Goal: Task Accomplishment & Management: Use online tool/utility

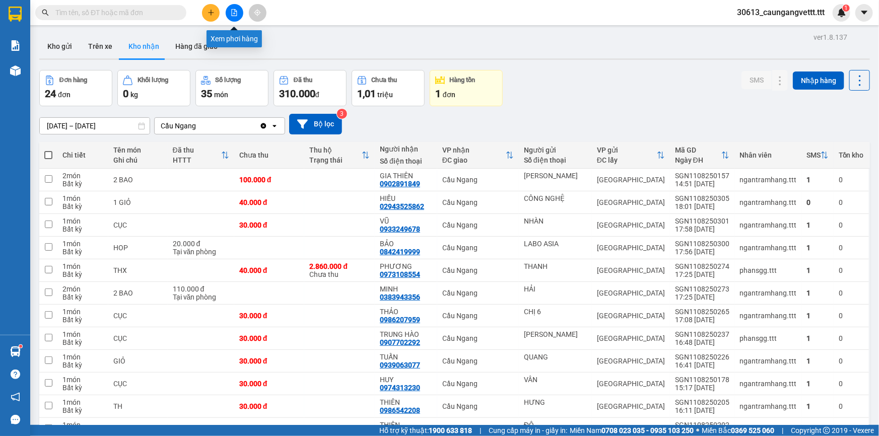
click at [231, 14] on icon "file-add" at bounding box center [234, 12] width 7 height 7
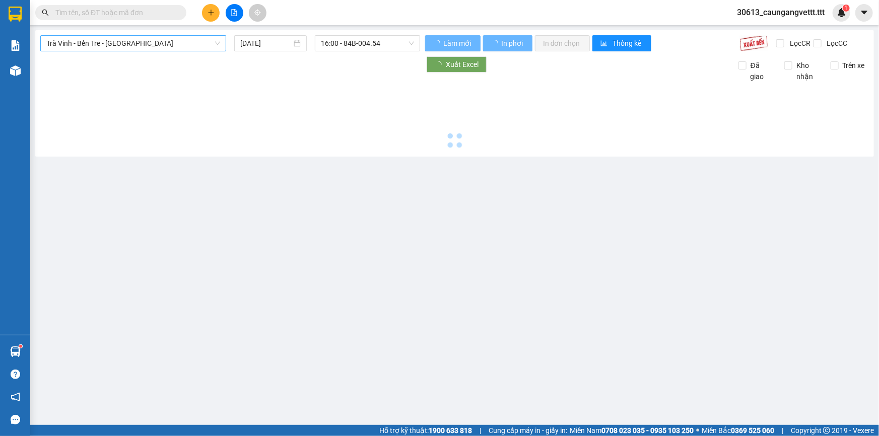
type input "[DATE]"
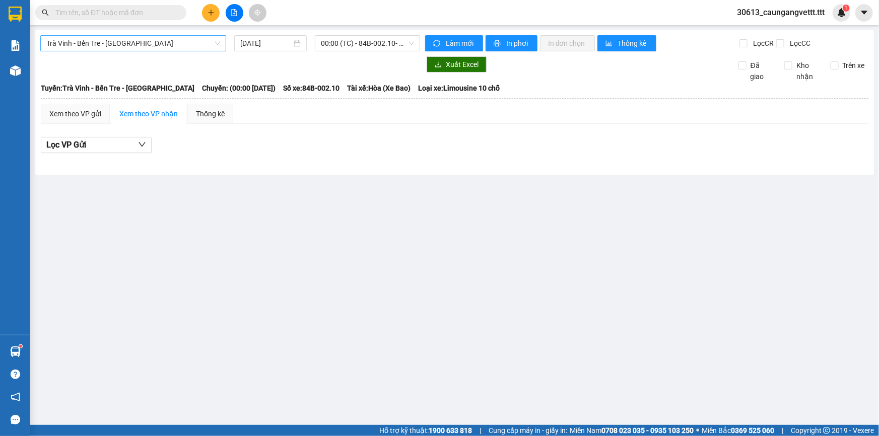
click at [156, 44] on span "Trà Vinh - Bến Tre - [GEOGRAPHIC_DATA]" at bounding box center [133, 43] width 174 height 15
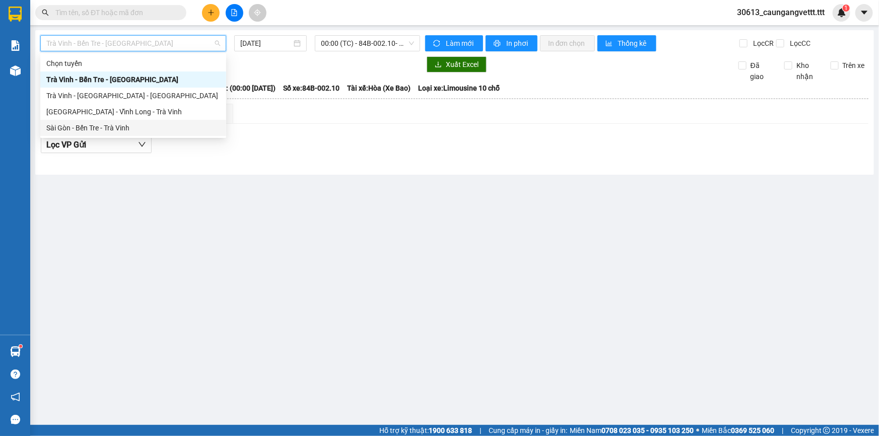
click at [116, 123] on div "Sài Gòn - Bến Tre - Trà Vinh" at bounding box center [133, 127] width 174 height 11
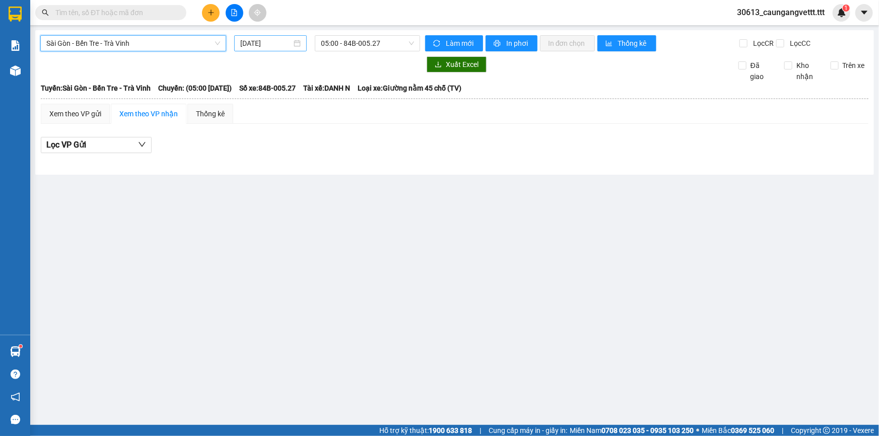
click at [244, 41] on input "[DATE]" at bounding box center [265, 43] width 51 height 11
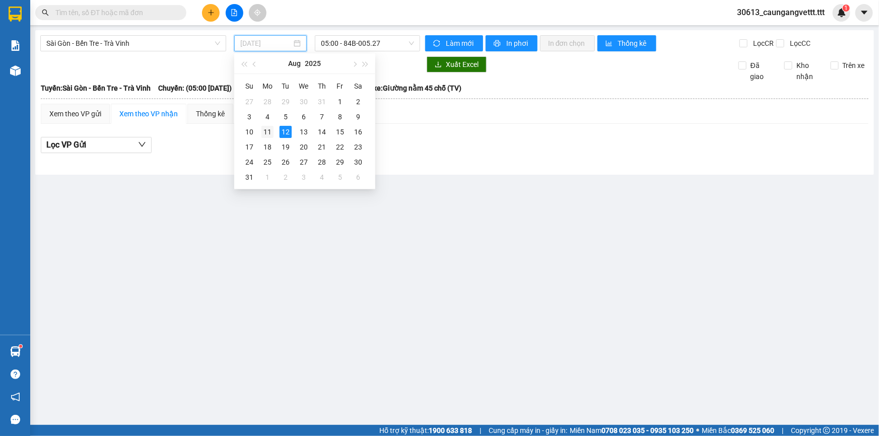
click at [265, 131] on div "11" at bounding box center [267, 132] width 12 height 12
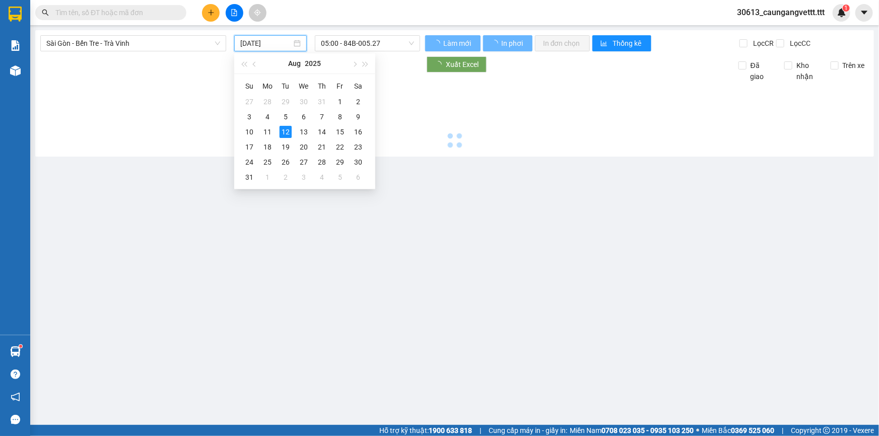
type input "[DATE]"
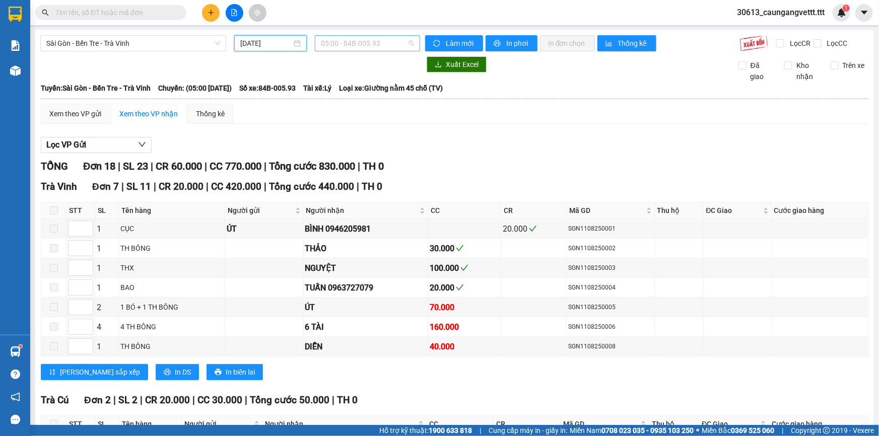
click at [343, 41] on span "05:00 - 84B-005.93" at bounding box center [367, 43] width 93 height 15
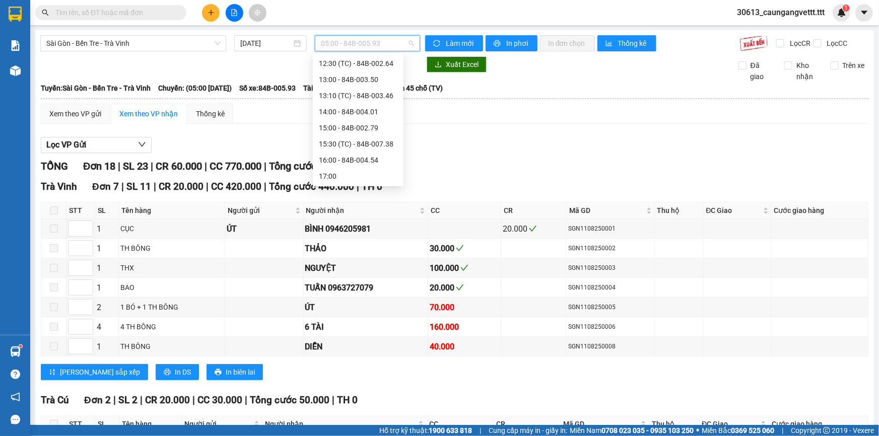
scroll to position [183, 0]
click at [348, 123] on div "15:00 - 84B-002.79" at bounding box center [358, 122] width 79 height 11
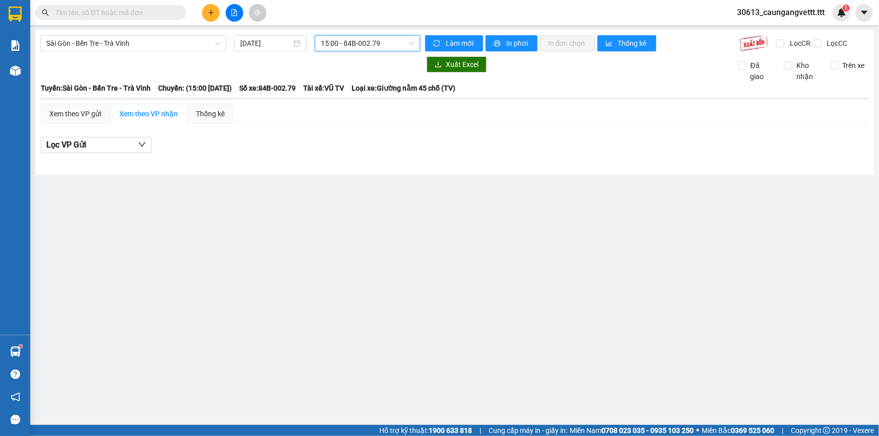
drag, startPoint x: 350, startPoint y: 45, endPoint x: 351, endPoint y: 50, distance: 5.1
click at [350, 45] on span "15:00 - 84B-002.79" at bounding box center [367, 43] width 93 height 15
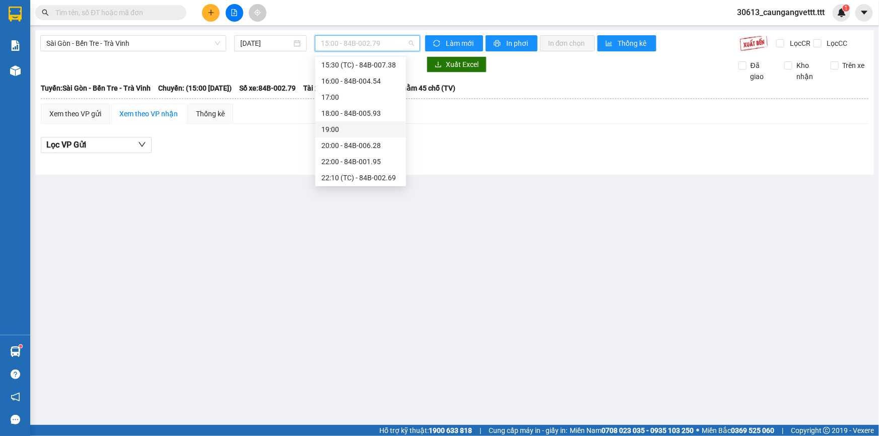
scroll to position [257, 0]
click at [348, 157] on div "22:00 - 84B-001.95" at bounding box center [360, 160] width 79 height 11
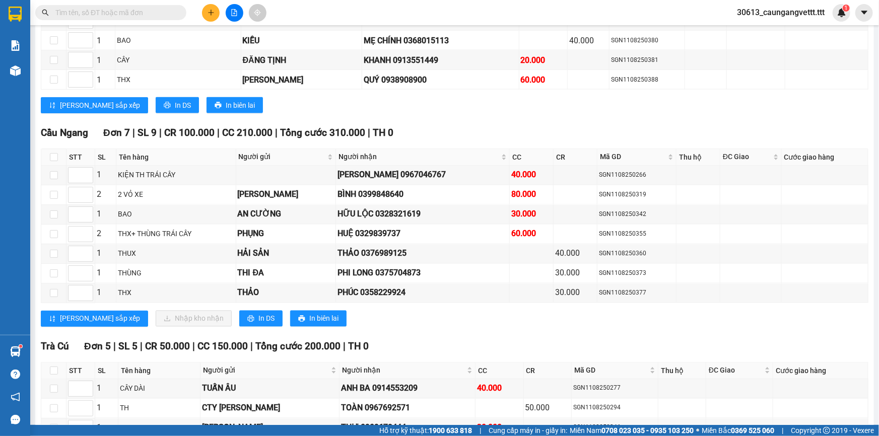
scroll to position [855, 0]
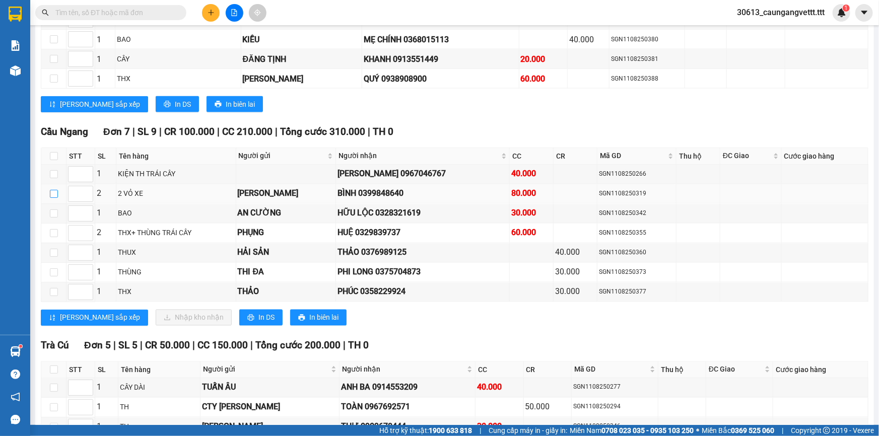
click at [52, 190] on input "checkbox" at bounding box center [54, 194] width 8 height 8
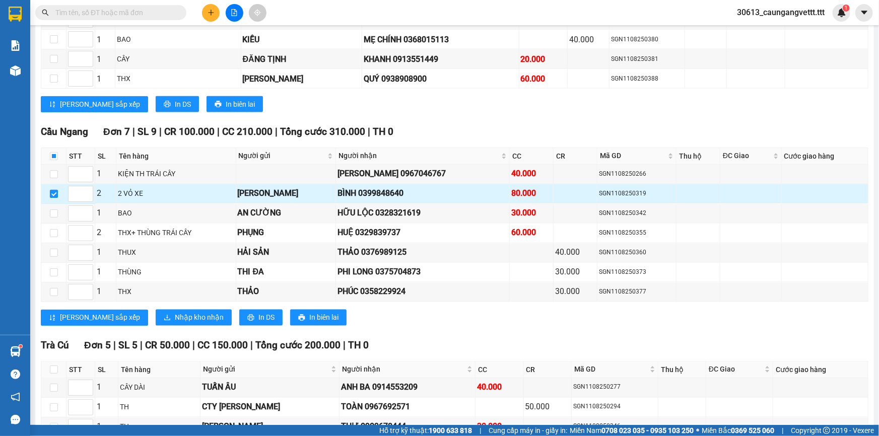
click at [53, 190] on input "checkbox" at bounding box center [54, 194] width 8 height 8
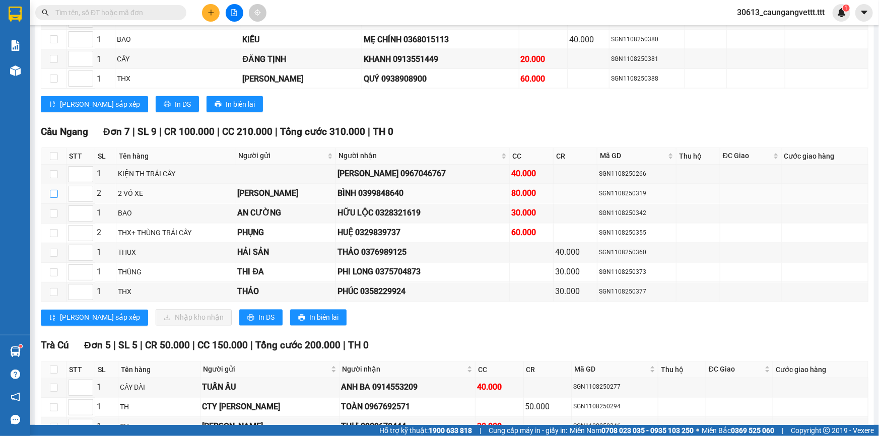
click at [53, 190] on input "checkbox" at bounding box center [54, 194] width 8 height 8
checkbox input "true"
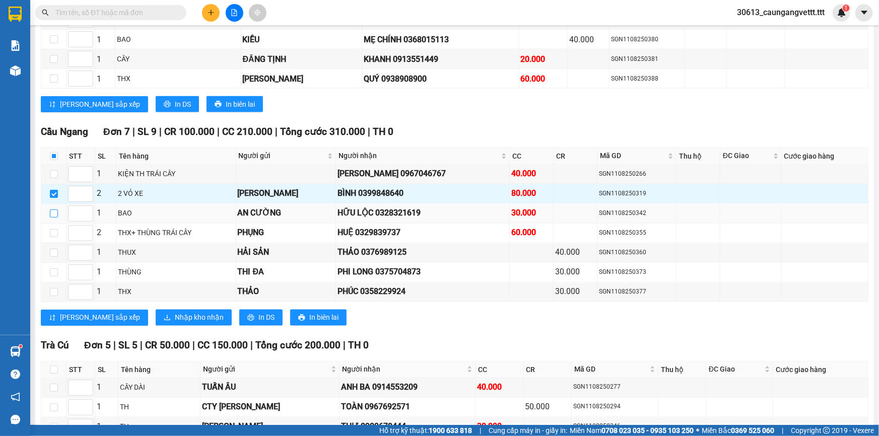
click at [51, 210] on input "checkbox" at bounding box center [54, 214] width 8 height 8
checkbox input "true"
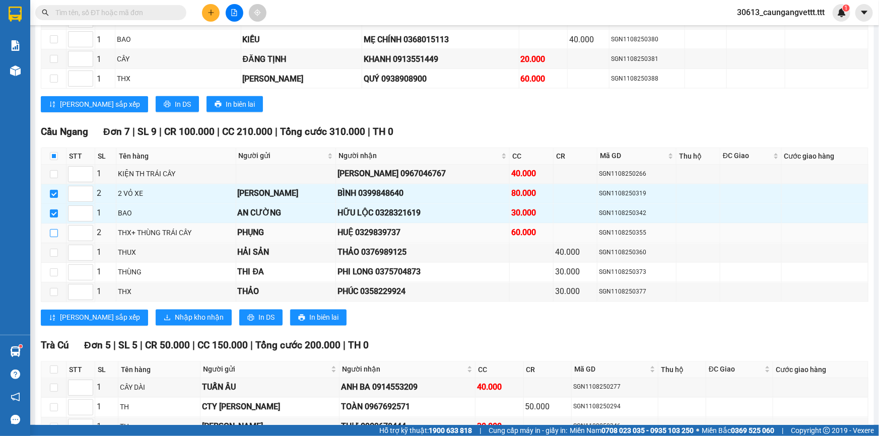
click at [50, 229] on input "checkbox" at bounding box center [54, 233] width 8 height 8
checkbox input "true"
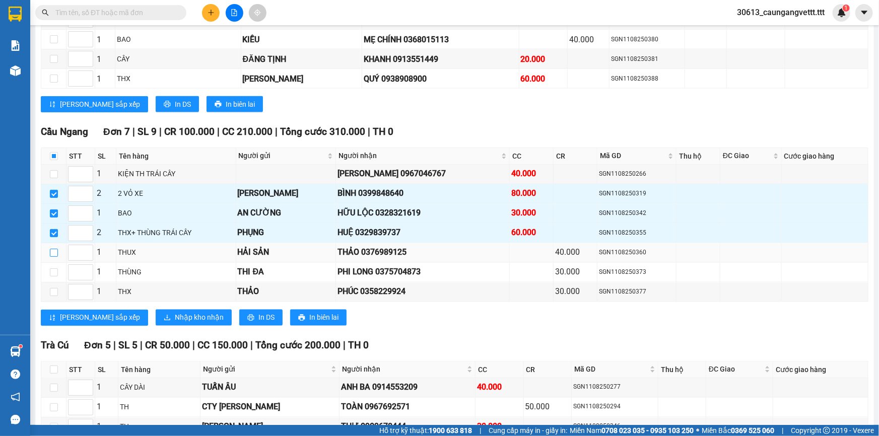
click at [54, 249] on input "checkbox" at bounding box center [54, 253] width 8 height 8
checkbox input "true"
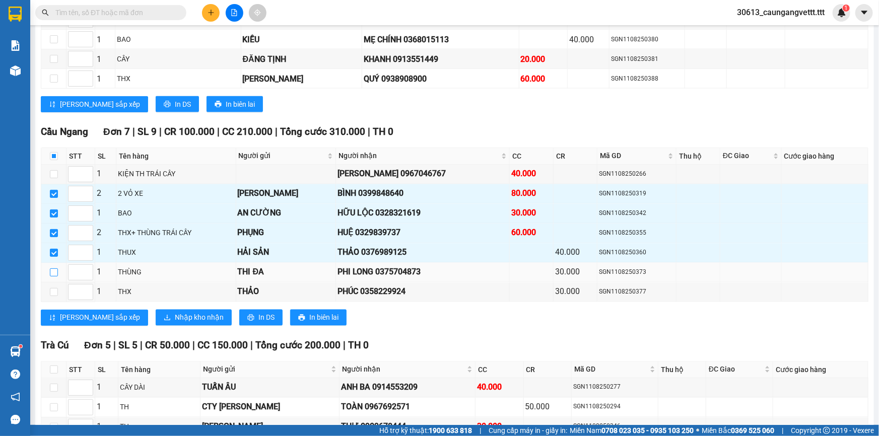
click at [51, 268] on input "checkbox" at bounding box center [54, 272] width 8 height 8
checkbox input "true"
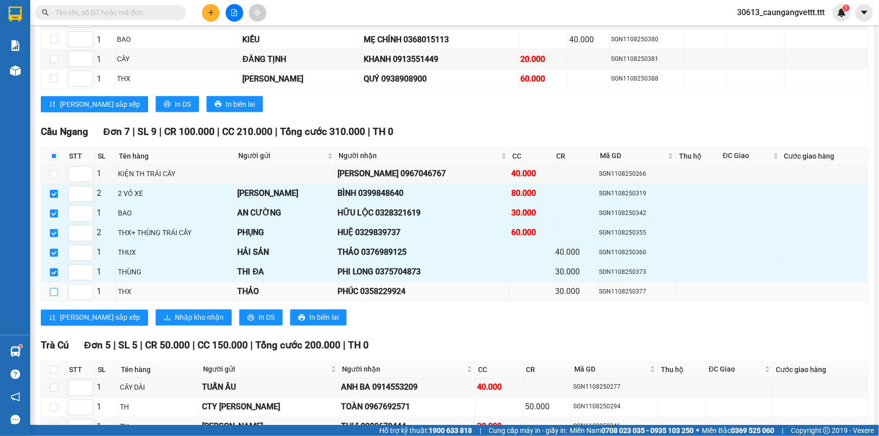
click at [54, 288] on input "checkbox" at bounding box center [54, 292] width 8 height 8
checkbox input "true"
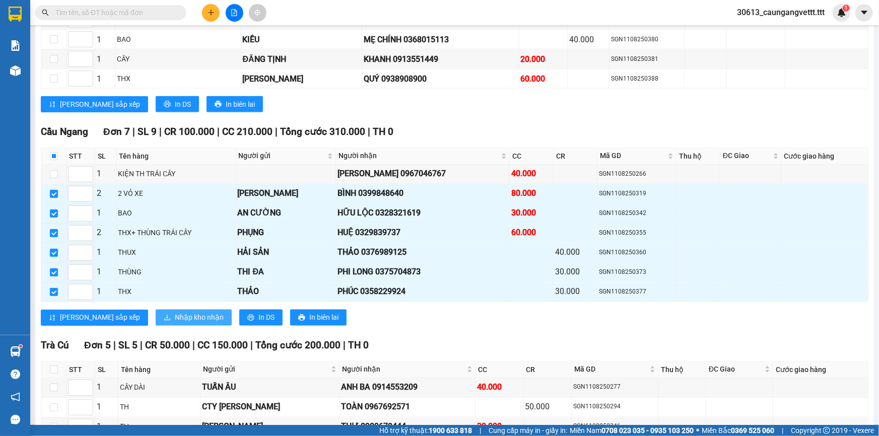
click at [175, 312] on span "Nhập kho nhận" at bounding box center [199, 317] width 49 height 11
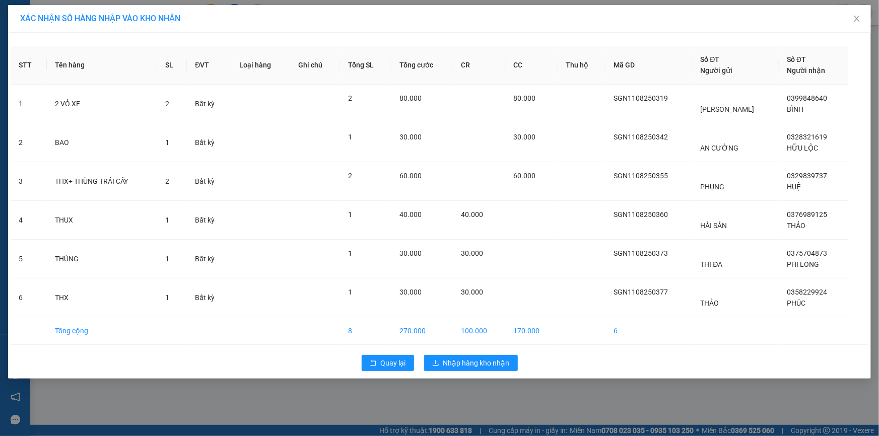
click at [453, 353] on div "Quay lại Nhập hàng kho nhận" at bounding box center [440, 363] width 858 height 26
click at [451, 362] on span "Nhập hàng kho nhận" at bounding box center [476, 363] width 66 height 11
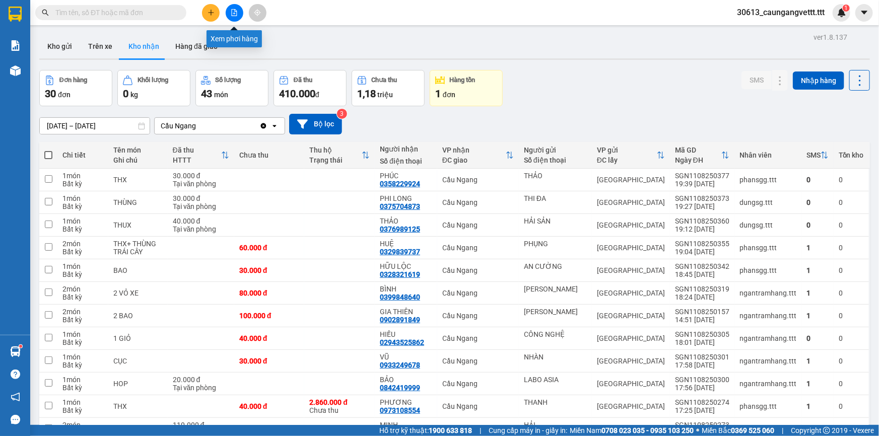
click at [237, 12] on icon "file-add" at bounding box center [234, 12] width 7 height 7
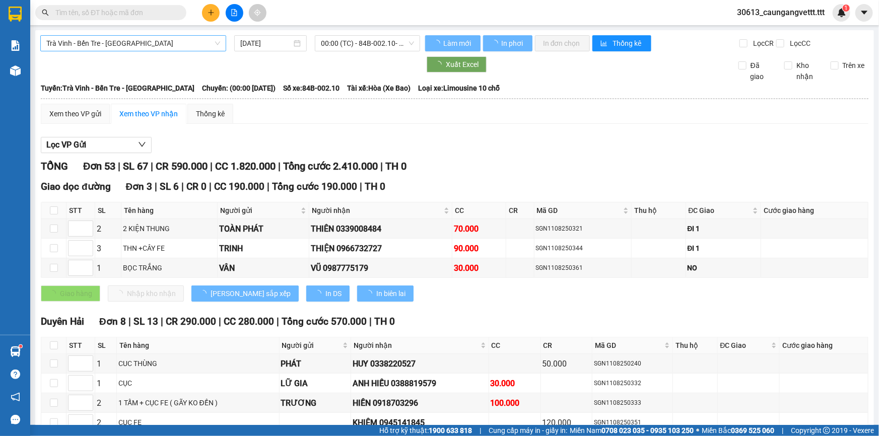
type input "[DATE]"
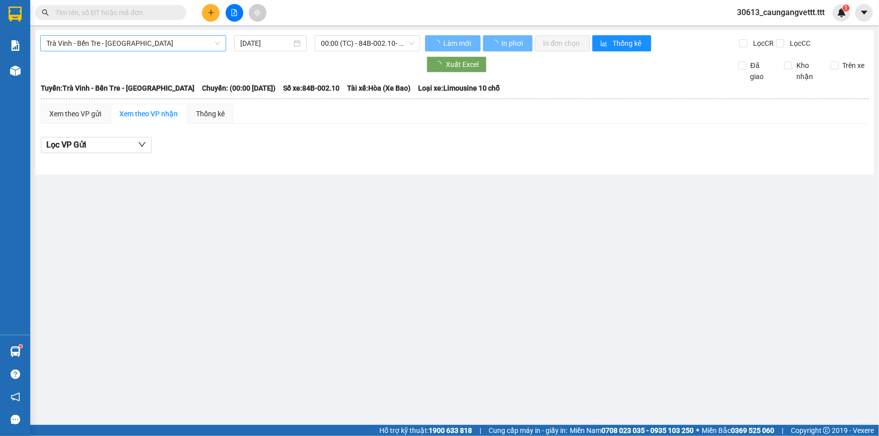
click at [148, 45] on span "Trà Vinh - Bến Tre - [GEOGRAPHIC_DATA]" at bounding box center [133, 43] width 174 height 15
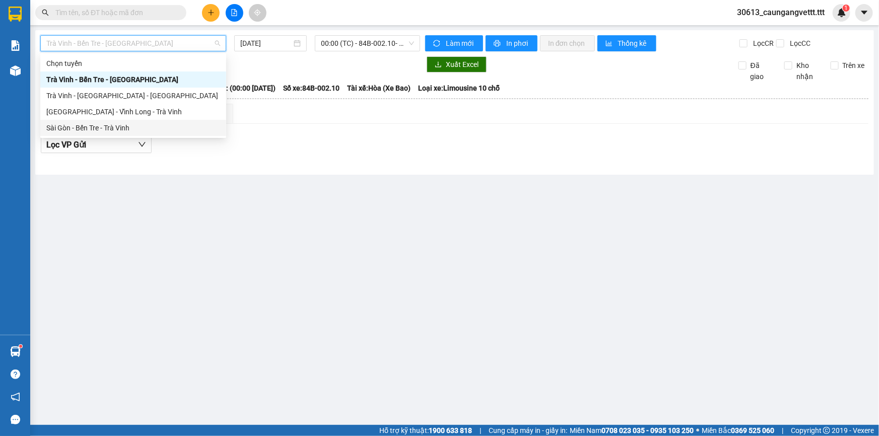
click at [132, 125] on div "Sài Gòn - Bến Tre - Trà Vinh" at bounding box center [133, 127] width 174 height 11
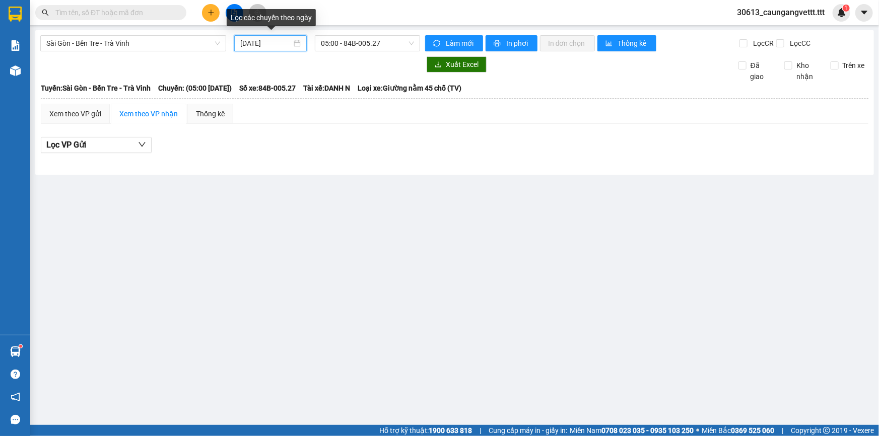
click at [241, 42] on input "[DATE]" at bounding box center [265, 43] width 51 height 11
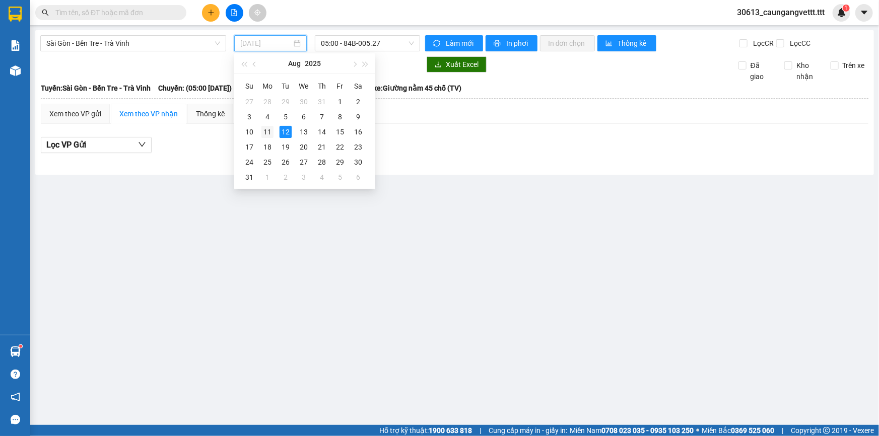
click at [269, 129] on div "11" at bounding box center [267, 132] width 12 height 12
type input "[DATE]"
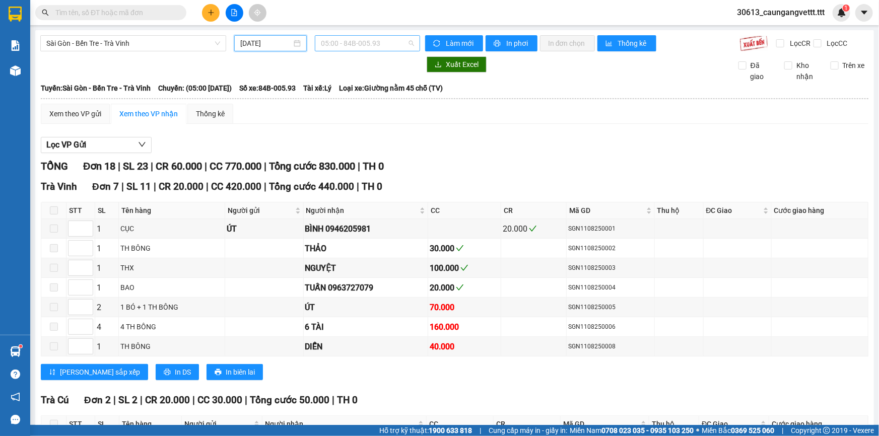
click at [343, 43] on span "05:00 - 84B-005.93" at bounding box center [367, 43] width 93 height 15
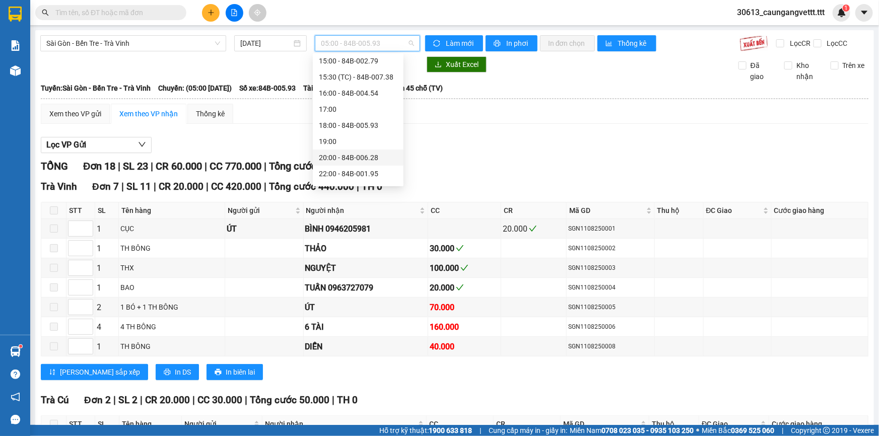
scroll to position [257, 0]
click at [347, 147] on div "20:00 - 84B-006.28" at bounding box center [358, 144] width 79 height 11
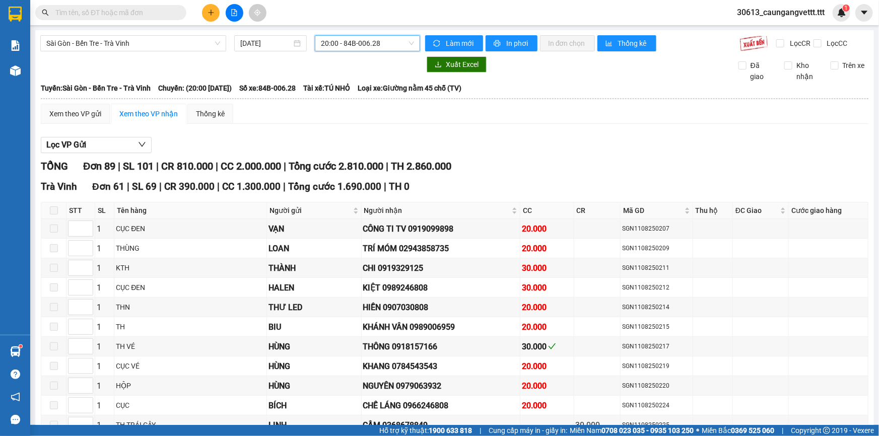
click at [374, 42] on span "20:00 - 84B-006.28" at bounding box center [367, 43] width 93 height 15
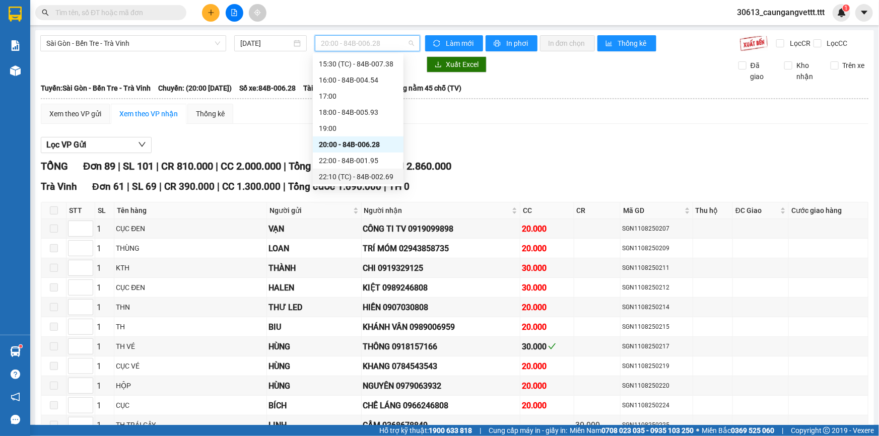
click at [339, 181] on div "22:10 (TC) - 84B-002.69" at bounding box center [358, 176] width 79 height 11
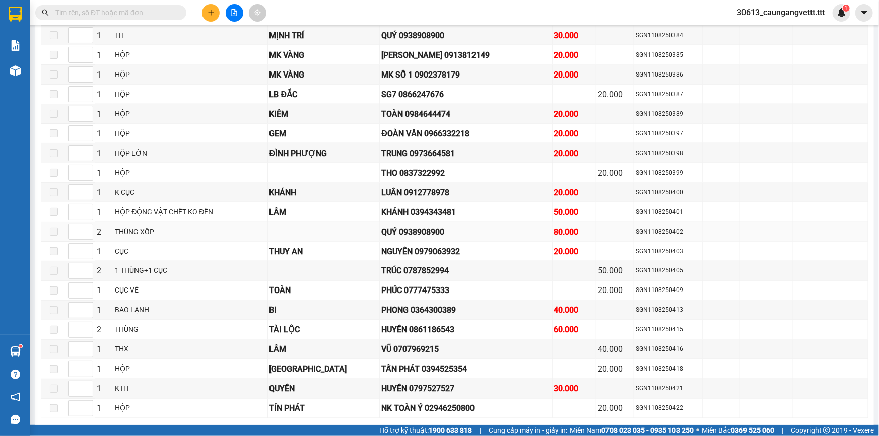
scroll to position [946, 0]
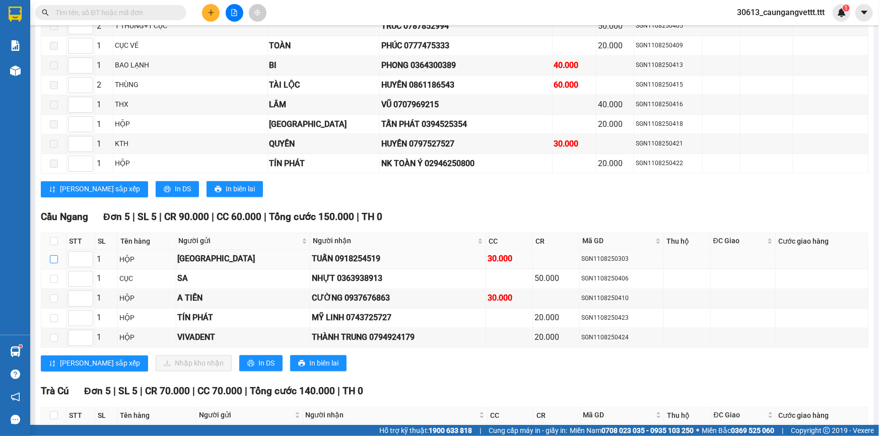
click at [50, 255] on input "checkbox" at bounding box center [54, 259] width 8 height 8
checkbox input "true"
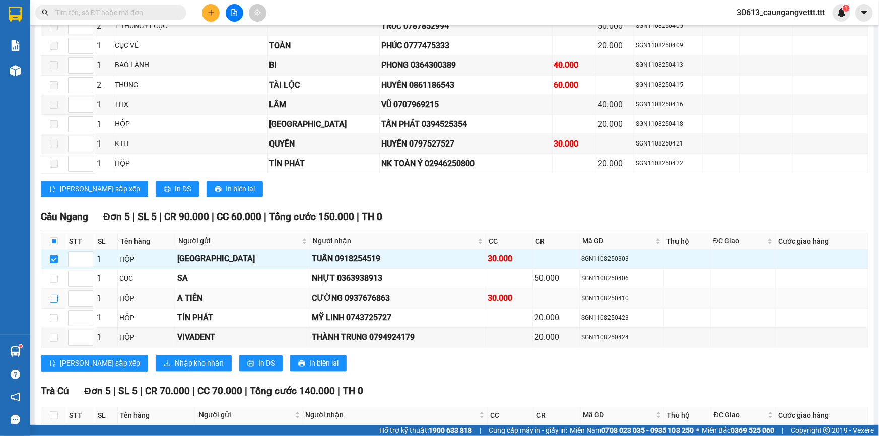
click at [52, 295] on input "checkbox" at bounding box center [54, 299] width 8 height 8
checkbox input "true"
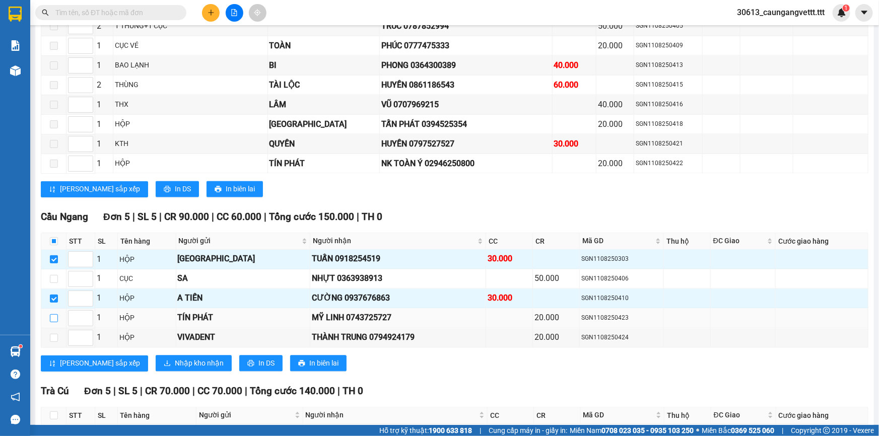
click at [53, 314] on input "checkbox" at bounding box center [54, 318] width 8 height 8
checkbox input "true"
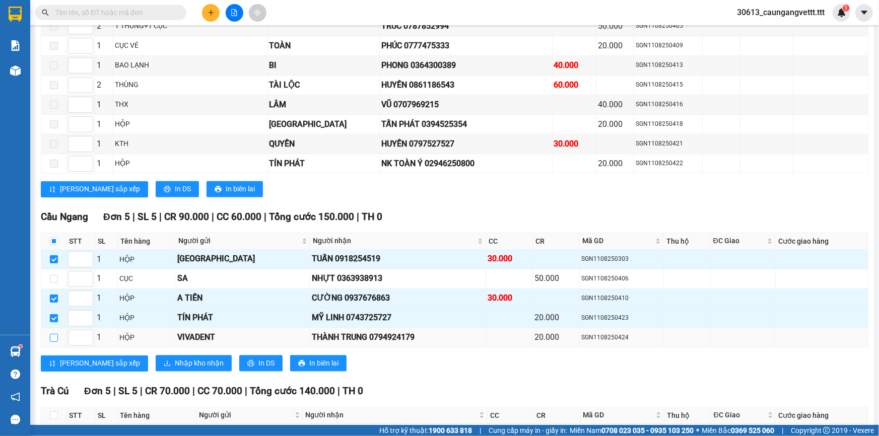
drag, startPoint x: 55, startPoint y: 330, endPoint x: 66, endPoint y: 332, distance: 11.9
click at [55, 334] on input "checkbox" at bounding box center [54, 338] width 8 height 8
checkbox input "true"
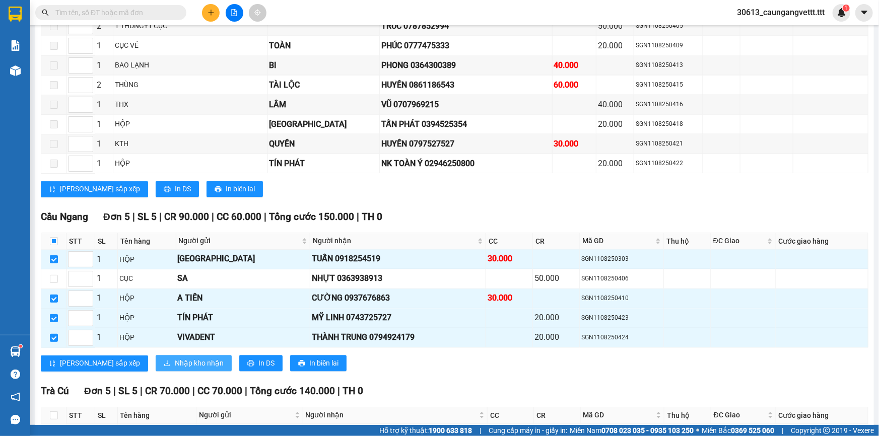
click at [175, 358] on span "Nhập kho nhận" at bounding box center [199, 363] width 49 height 11
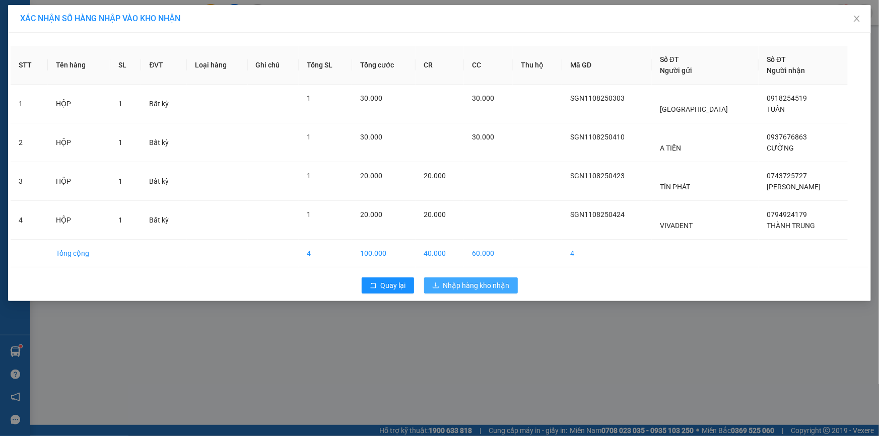
click at [453, 282] on span "Nhập hàng kho nhận" at bounding box center [476, 285] width 66 height 11
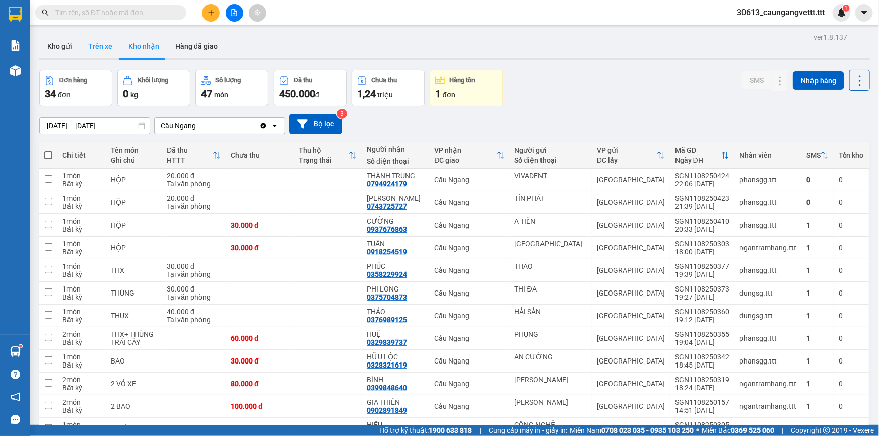
click at [93, 43] on button "Trên xe" at bounding box center [100, 46] width 40 height 24
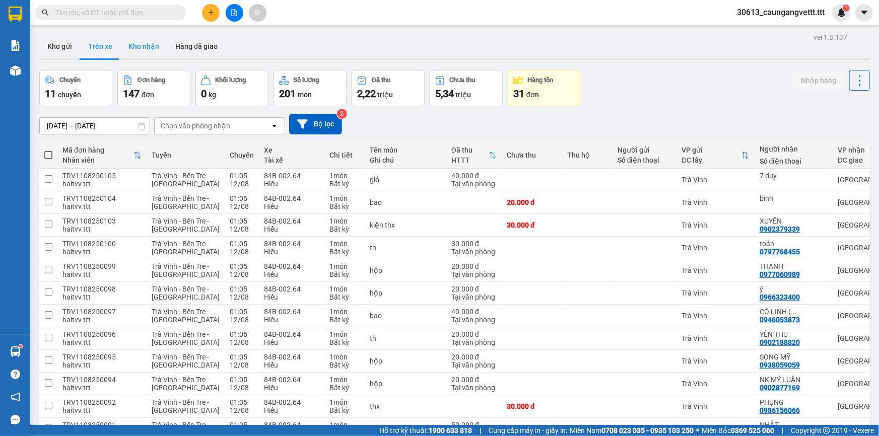
click at [137, 48] on button "Kho nhận" at bounding box center [143, 46] width 47 height 24
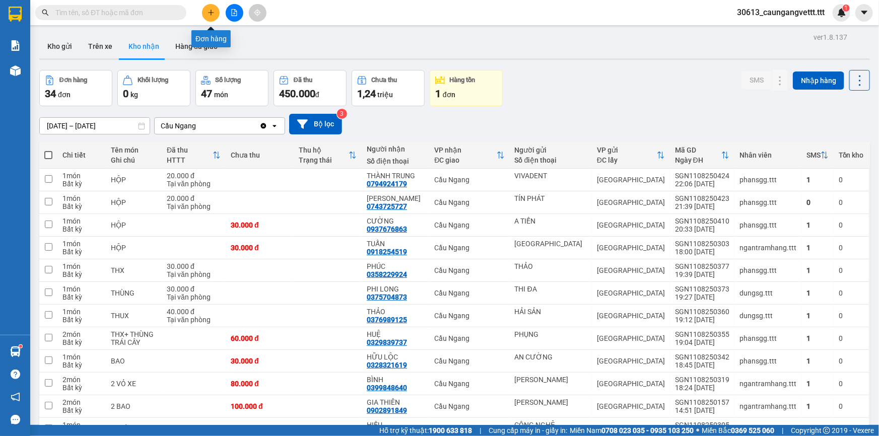
click at [207, 11] on button at bounding box center [211, 13] width 18 height 18
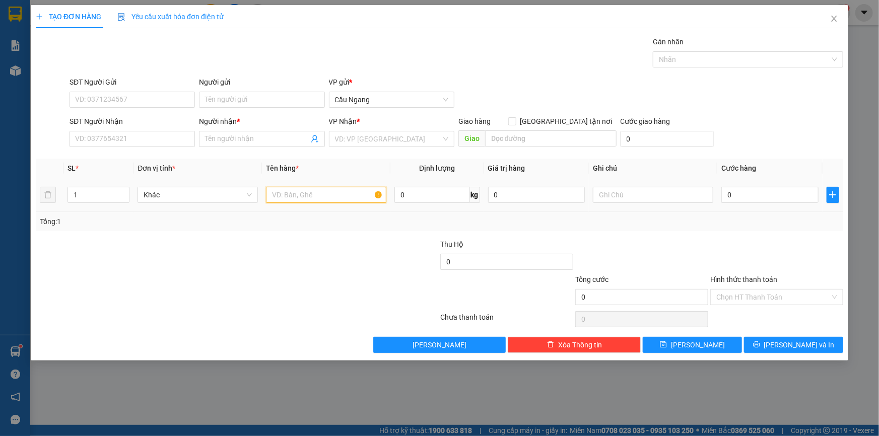
click at [315, 191] on input "text" at bounding box center [326, 195] width 120 height 16
type input "TH"
click at [151, 133] on input "SĐT Người Nhận" at bounding box center [132, 139] width 125 height 16
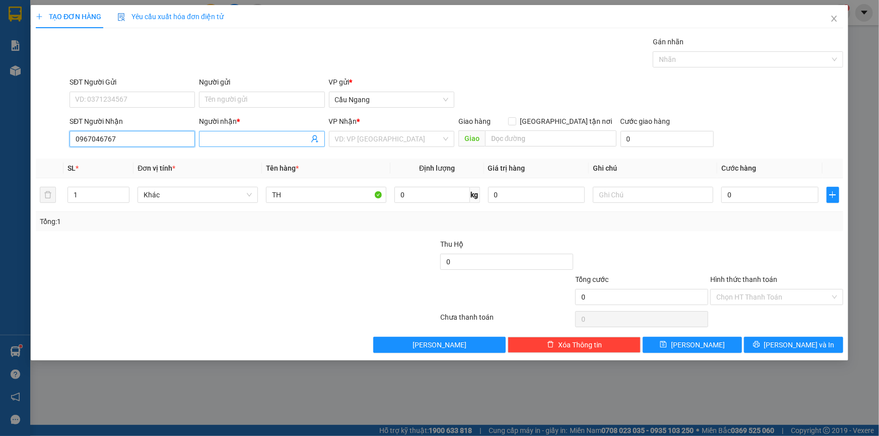
type input "0967046767"
click at [246, 141] on input "Người nhận *" at bounding box center [256, 138] width 103 height 11
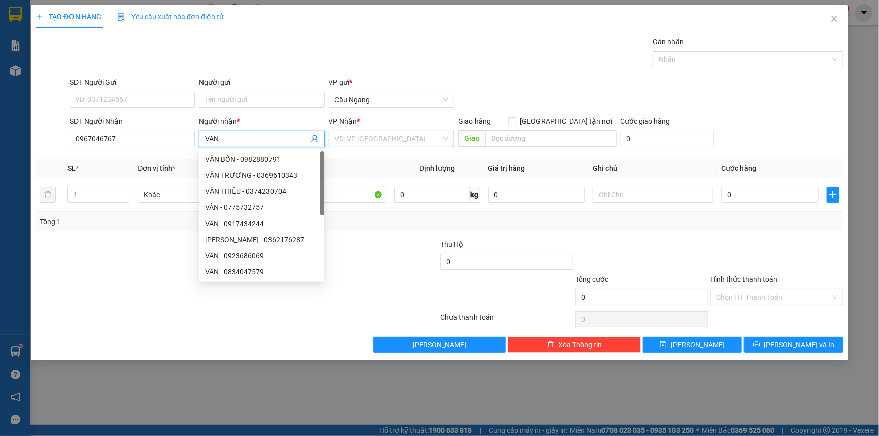
type input "VAN"
click at [378, 141] on input "search" at bounding box center [388, 138] width 106 height 15
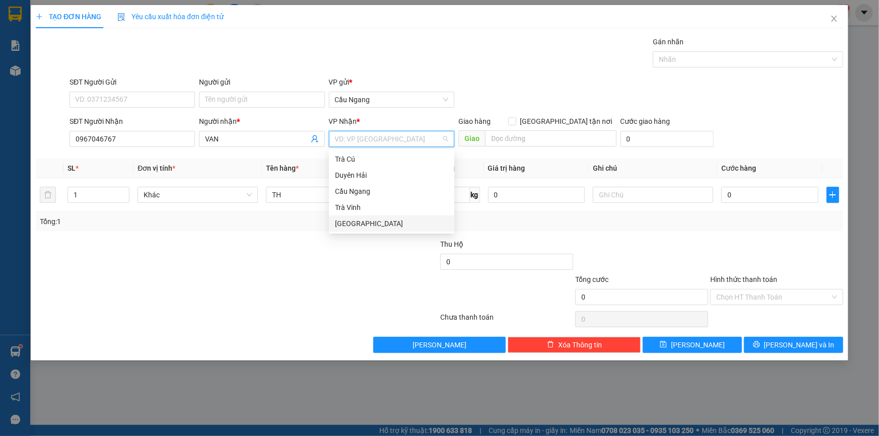
click at [357, 227] on div "[GEOGRAPHIC_DATA]" at bounding box center [391, 223] width 113 height 11
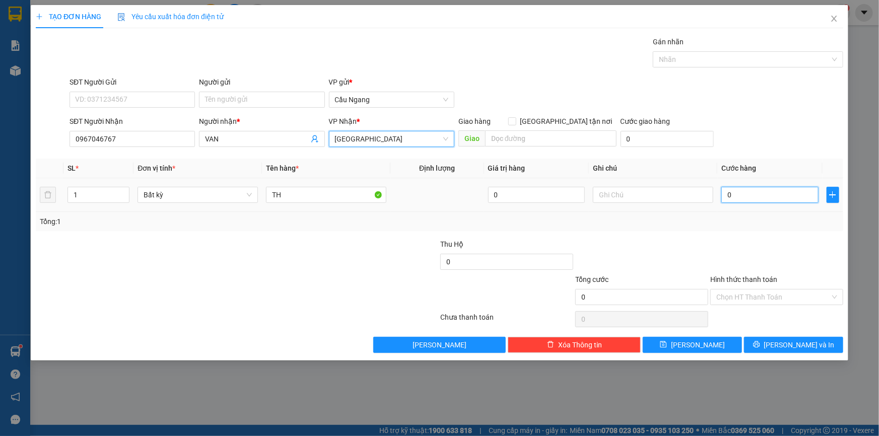
click at [751, 201] on input "0" at bounding box center [769, 195] width 97 height 16
type input "5"
type input "50"
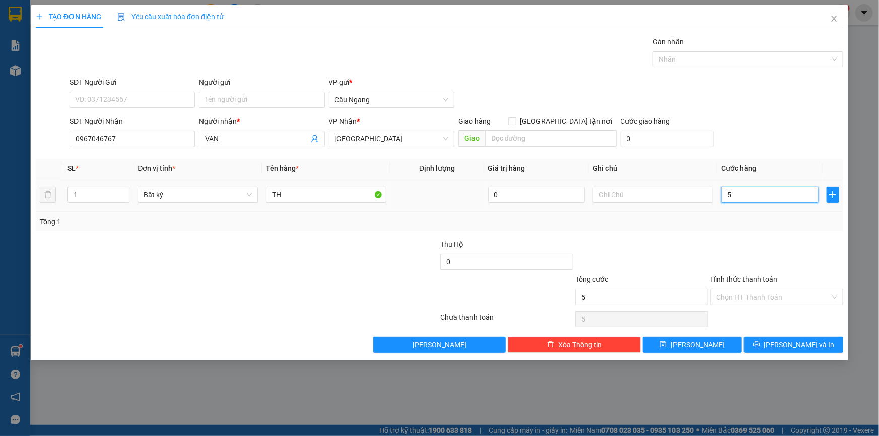
type input "50"
type input "500"
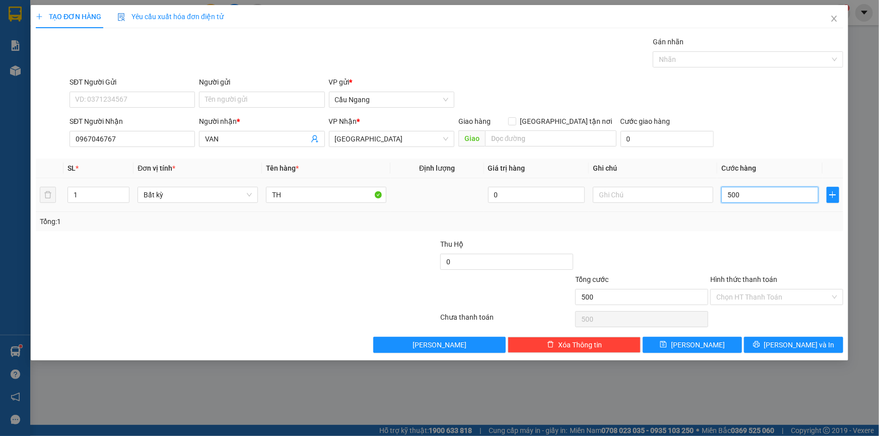
type input "5.000"
type input "50.000"
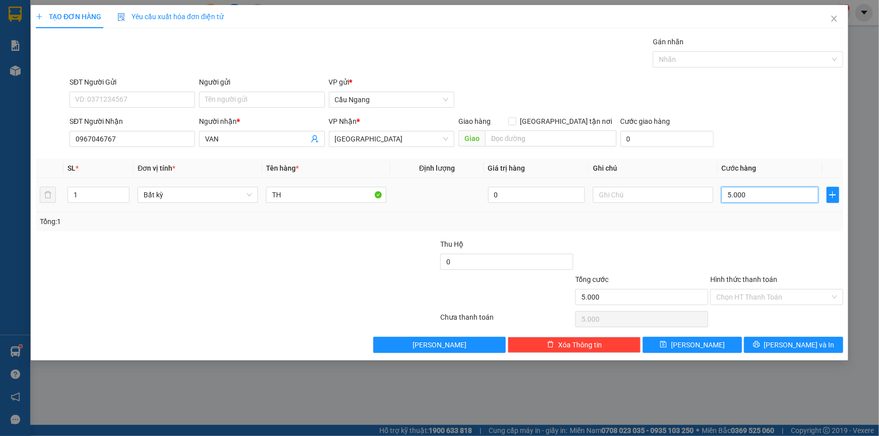
type input "50.000"
click at [769, 343] on button "[PERSON_NAME] và In" at bounding box center [793, 345] width 99 height 16
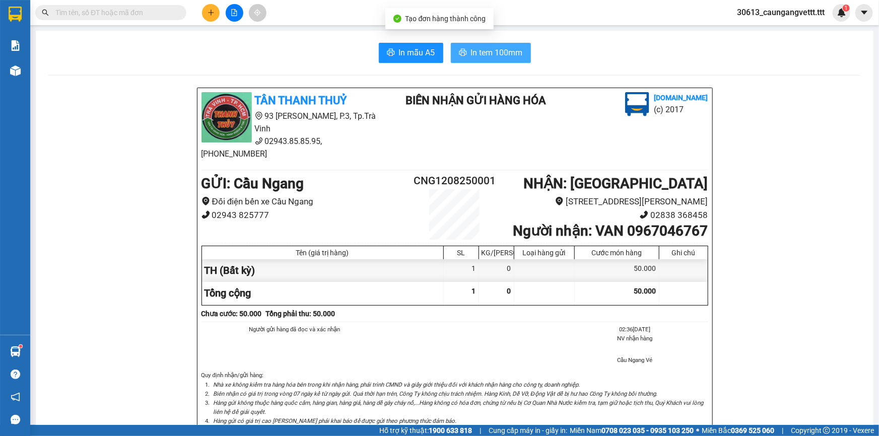
drag, startPoint x: 498, startPoint y: 45, endPoint x: 493, endPoint y: 47, distance: 5.9
click at [498, 45] on button "In tem 100mm" at bounding box center [491, 53] width 80 height 20
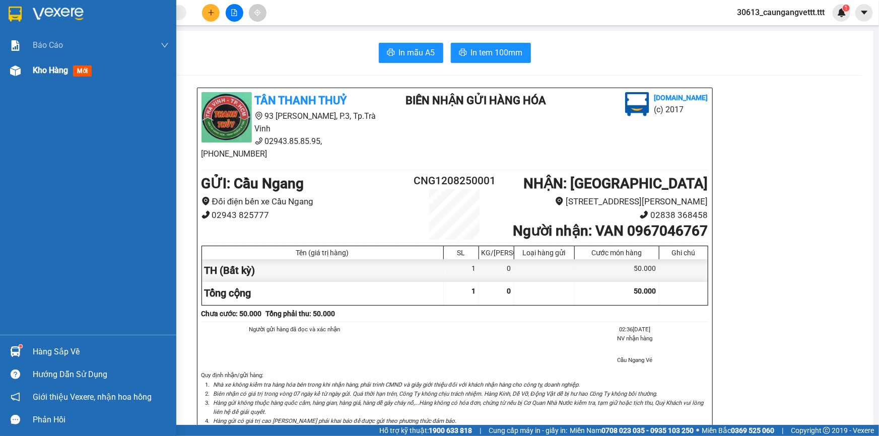
click at [42, 70] on span "Kho hàng" at bounding box center [50, 70] width 35 height 10
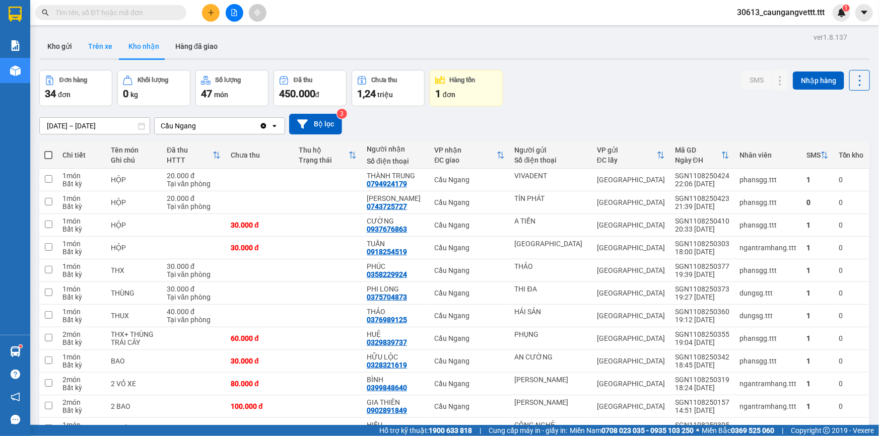
click at [101, 45] on button "Trên xe" at bounding box center [100, 46] width 40 height 24
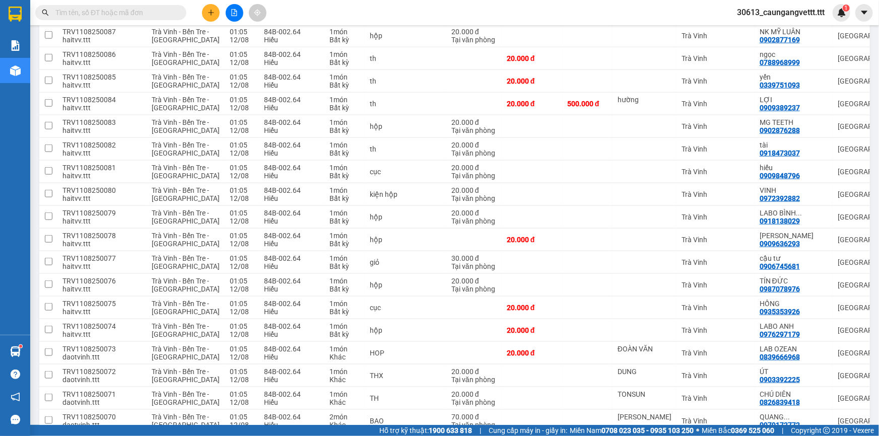
scroll to position [496, 0]
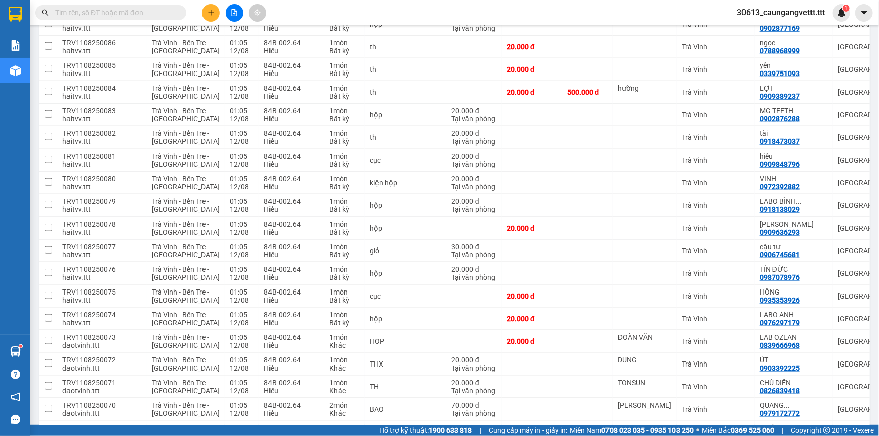
click at [127, 11] on input "text" at bounding box center [114, 12] width 119 height 11
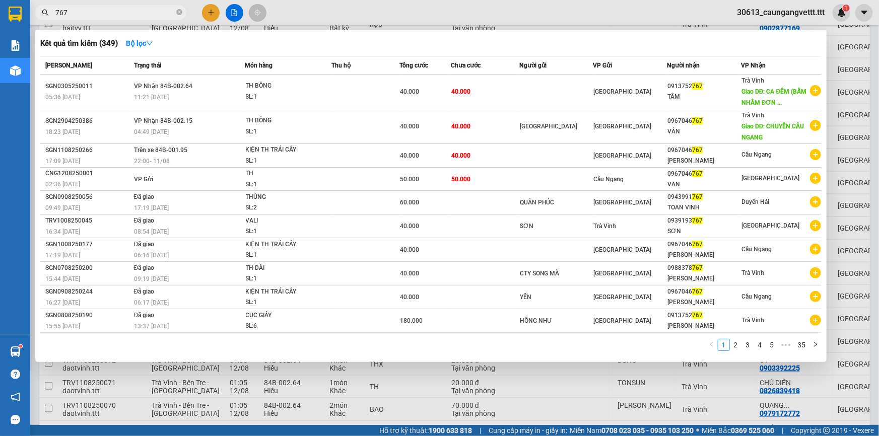
click at [55, 11] on input "767" at bounding box center [114, 12] width 119 height 11
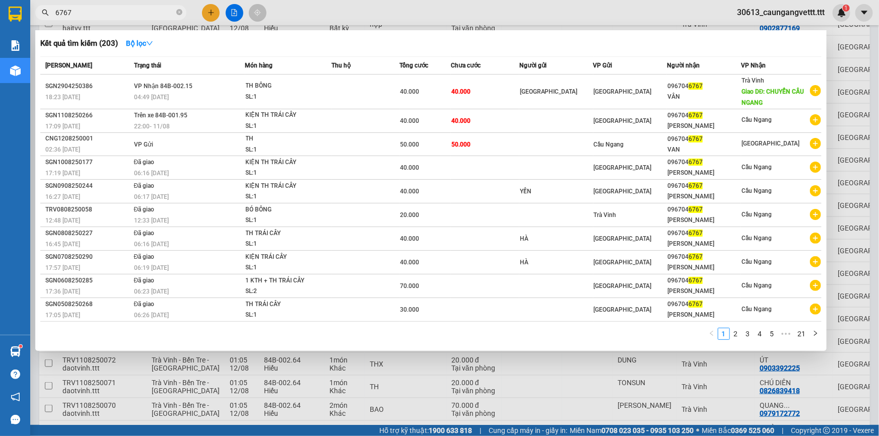
type input "6767"
click at [309, 9] on div at bounding box center [439, 218] width 879 height 436
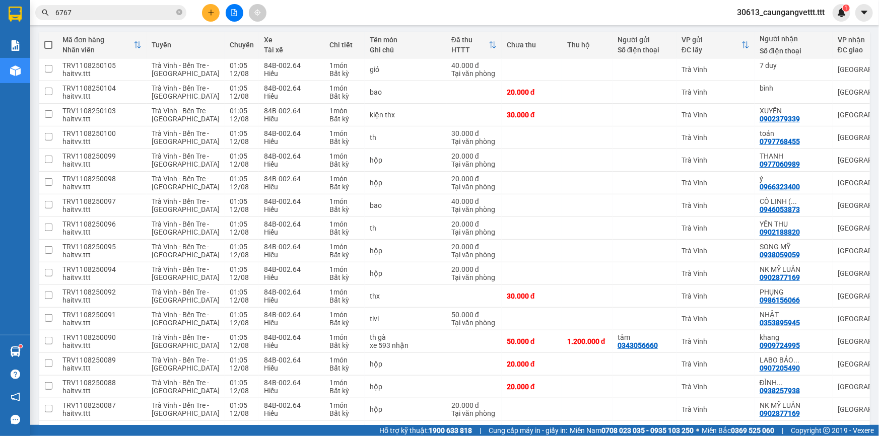
scroll to position [0, 0]
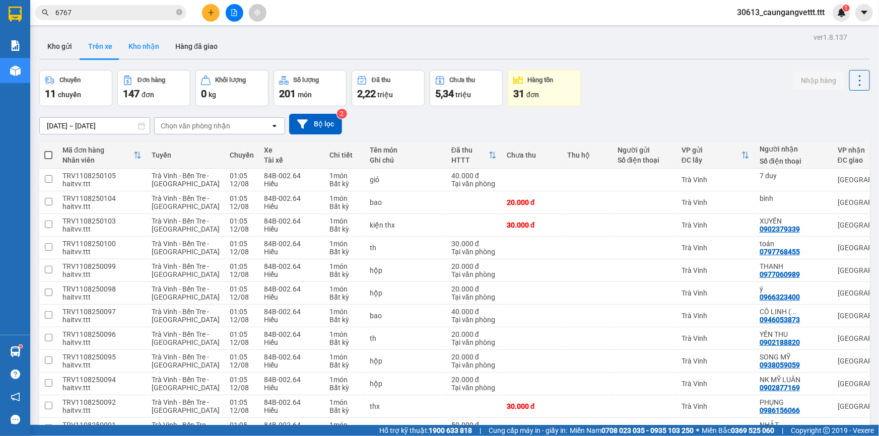
click at [139, 48] on button "Kho nhận" at bounding box center [143, 46] width 47 height 24
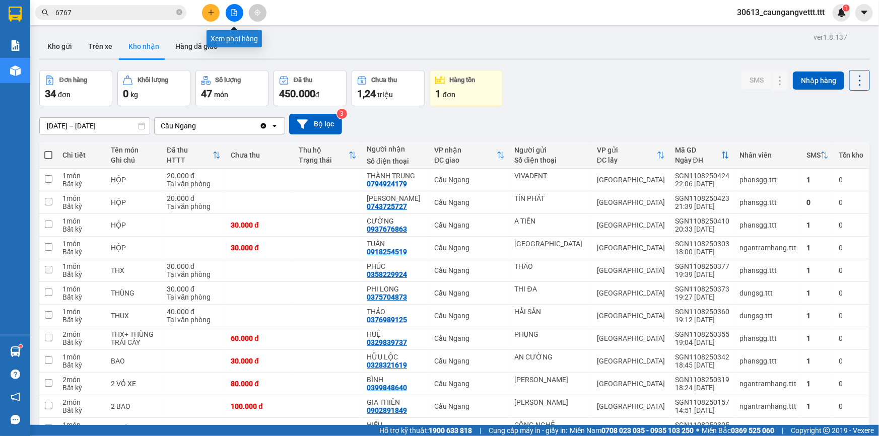
click at [236, 11] on icon "file-add" at bounding box center [234, 12] width 7 height 7
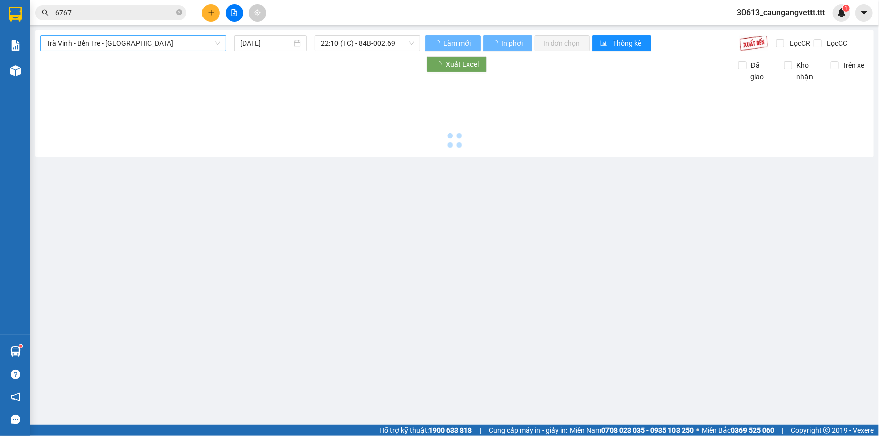
type input "[DATE]"
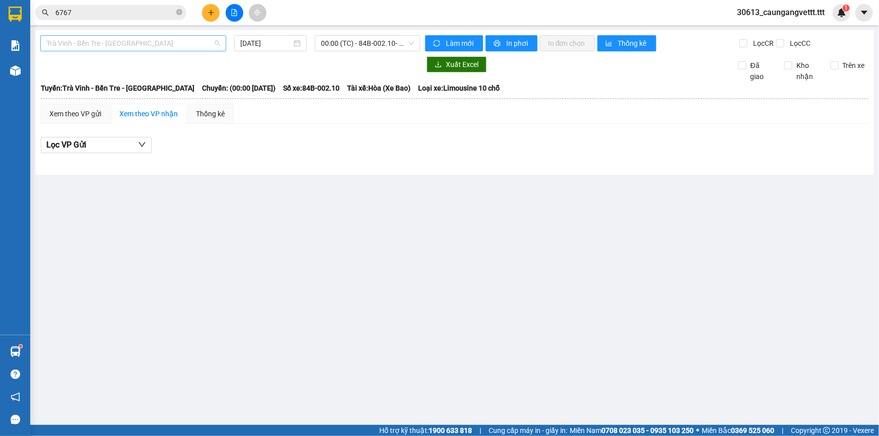
click at [162, 44] on span "Trà Vinh - Bến Tre - [GEOGRAPHIC_DATA]" at bounding box center [133, 43] width 174 height 15
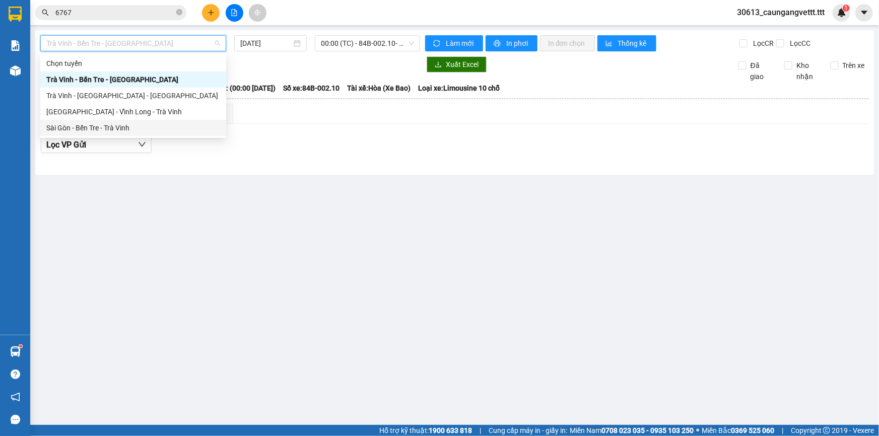
drag, startPoint x: 123, startPoint y: 129, endPoint x: 210, endPoint y: 80, distance: 99.7
click at [124, 129] on div "Sài Gòn - Bến Tre - Trà Vinh" at bounding box center [133, 127] width 174 height 11
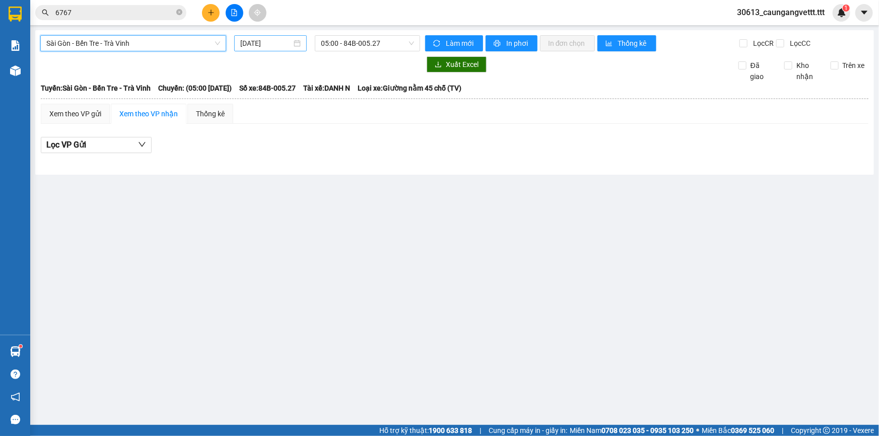
click at [244, 44] on input "[DATE]" at bounding box center [265, 43] width 51 height 11
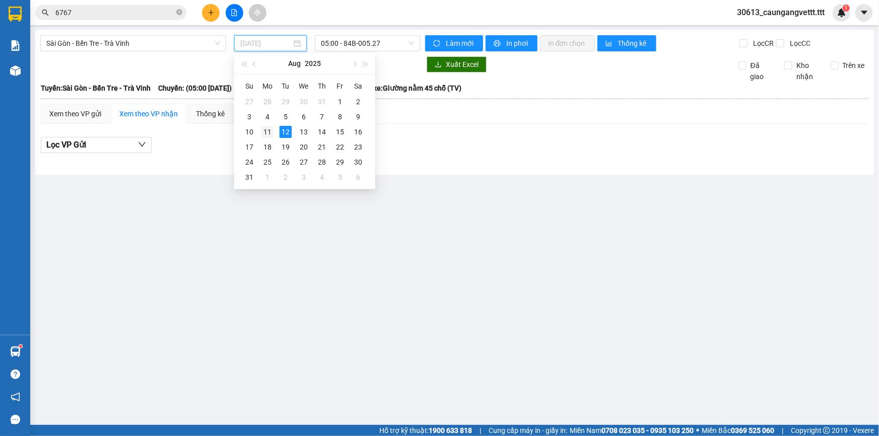
click at [267, 129] on div "11" at bounding box center [267, 132] width 12 height 12
type input "[DATE]"
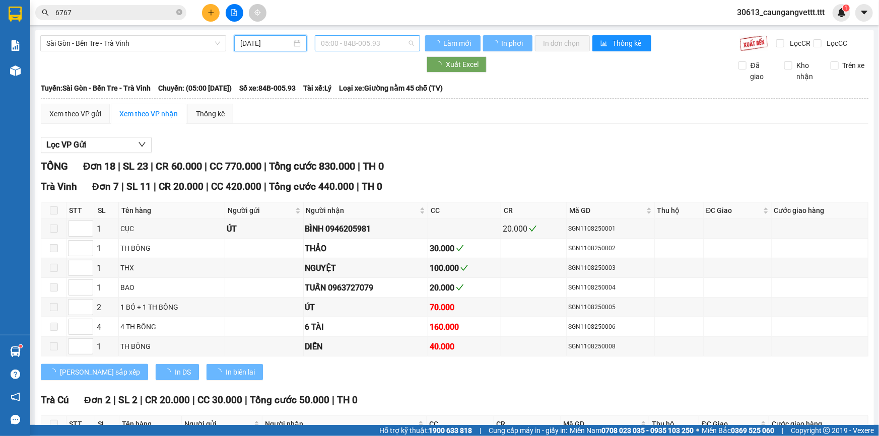
click at [343, 39] on span "05:00 - 84B-005.93" at bounding box center [367, 43] width 93 height 15
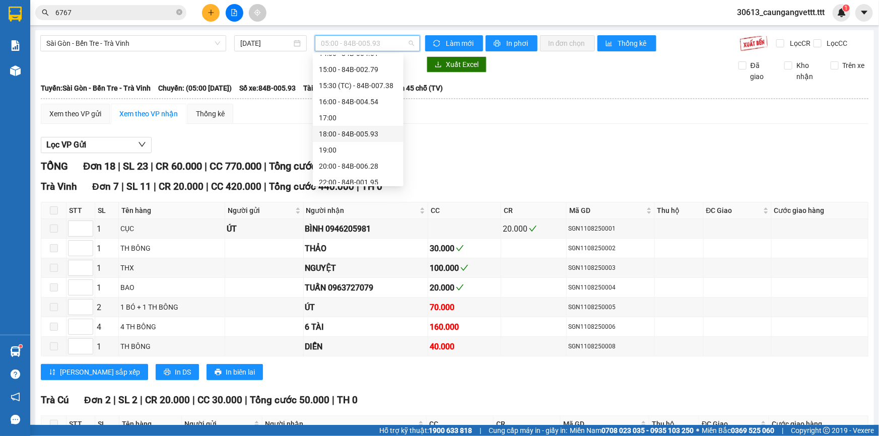
scroll to position [257, 0]
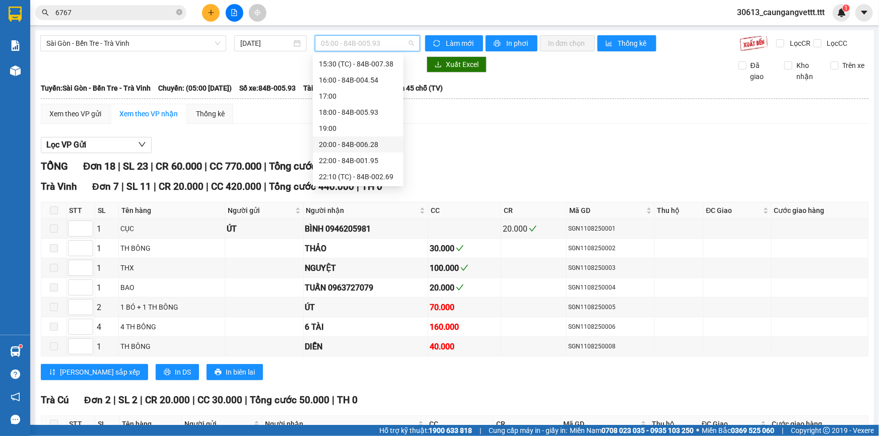
click at [337, 141] on div "20:00 - 84B-006.28" at bounding box center [358, 144] width 79 height 11
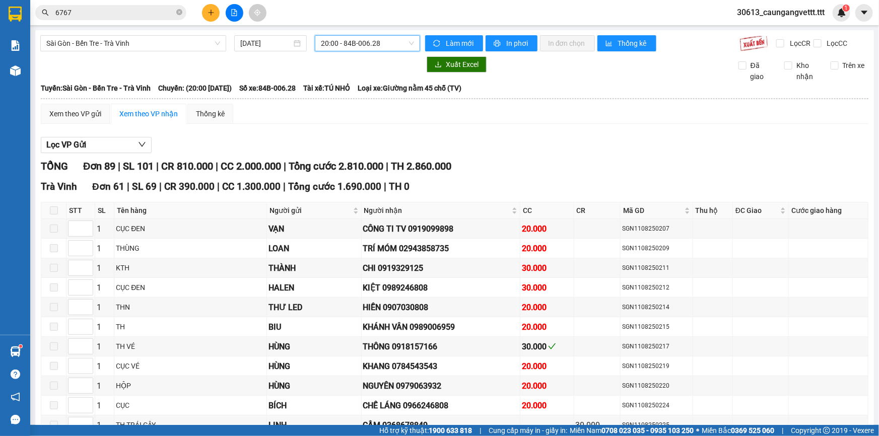
click at [336, 42] on span "20:00 - 84B-006.28" at bounding box center [367, 43] width 93 height 15
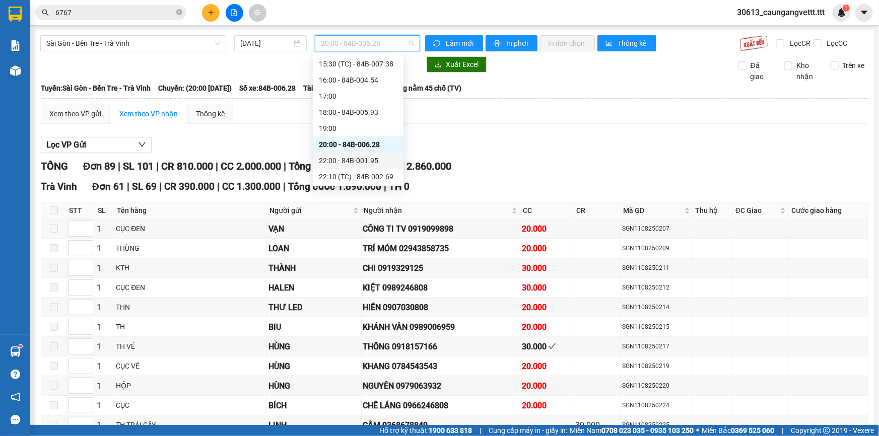
click at [347, 159] on div "22:00 - 84B-001.95" at bounding box center [358, 160] width 79 height 11
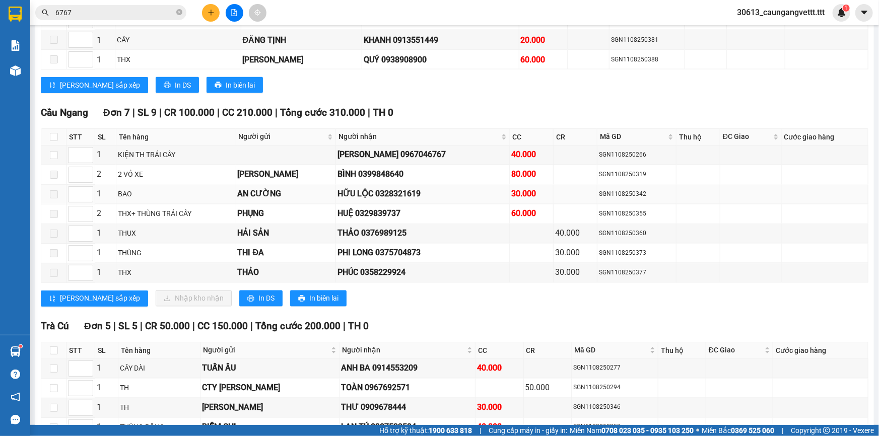
scroll to position [885, 0]
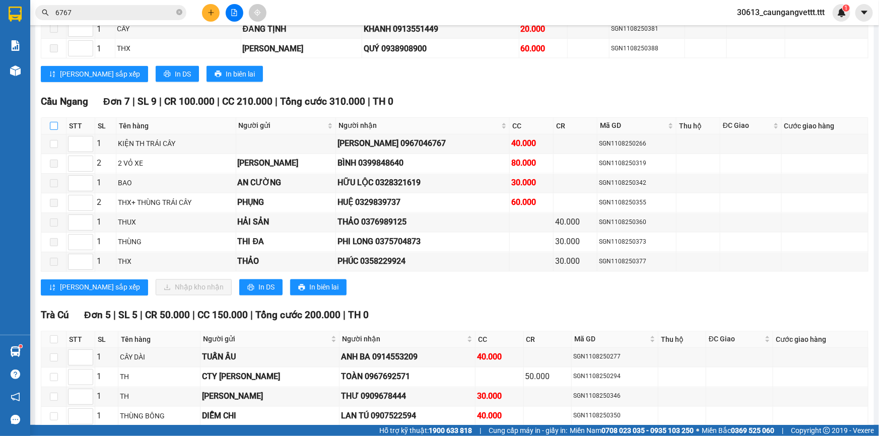
click at [52, 122] on input "checkbox" at bounding box center [54, 126] width 8 height 8
checkbox input "true"
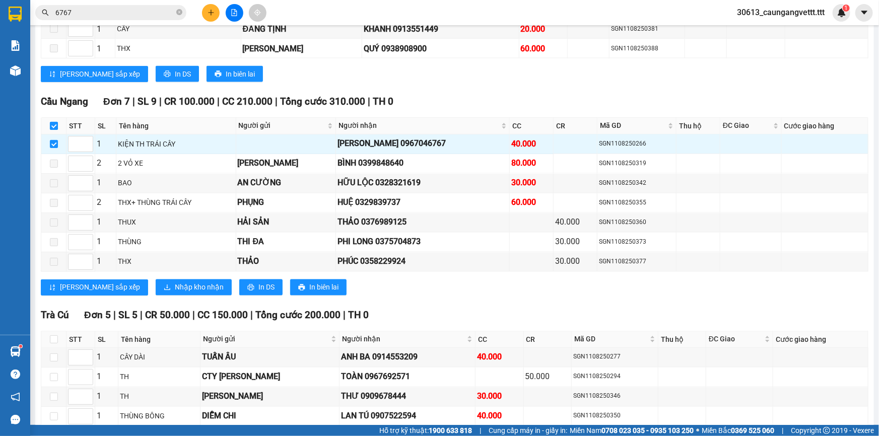
click at [52, 122] on input "checkbox" at bounding box center [54, 126] width 8 height 8
checkbox input "false"
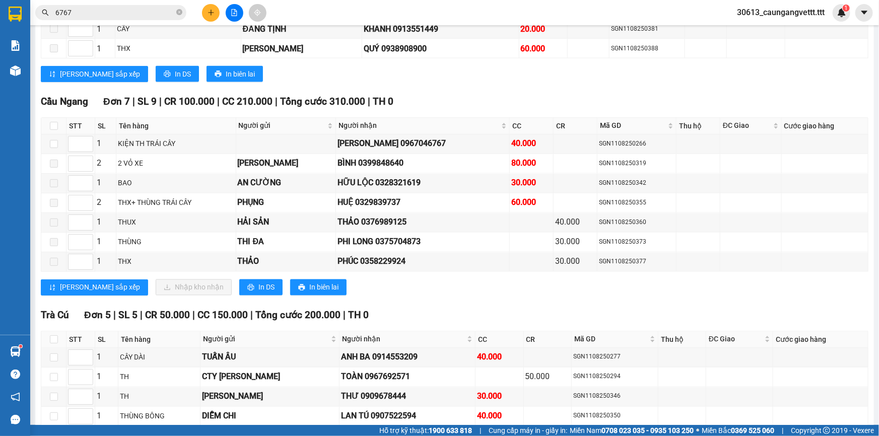
click at [118, 17] on input "6767" at bounding box center [114, 12] width 119 height 11
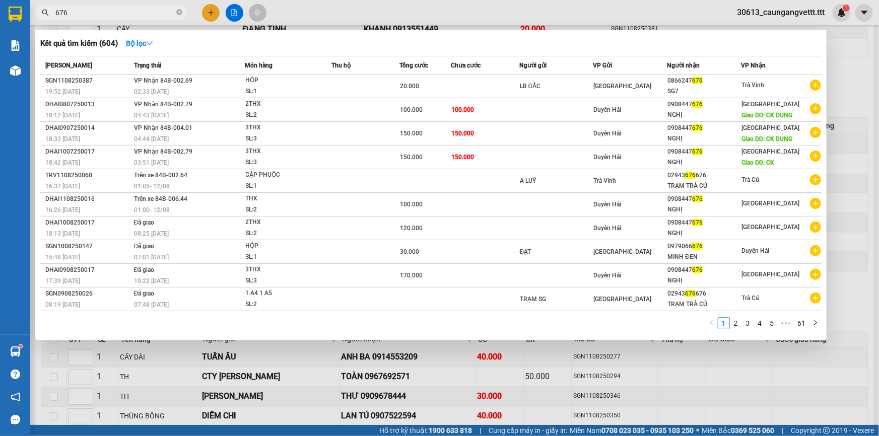
type input "6767"
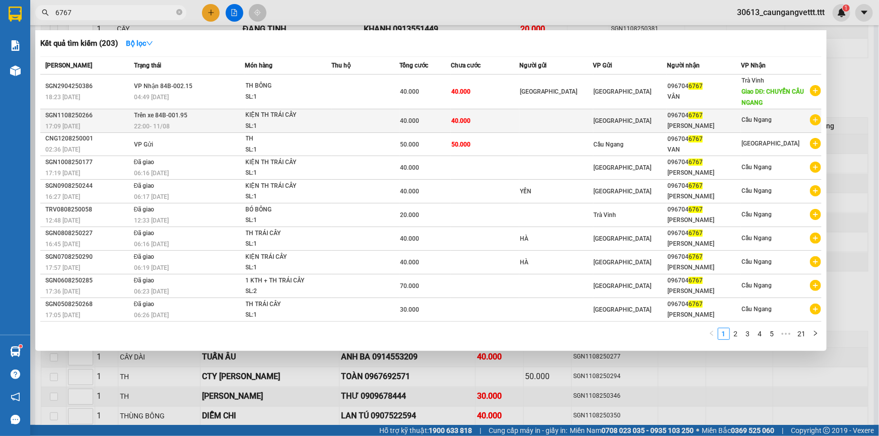
click at [535, 124] on td at bounding box center [556, 121] width 74 height 24
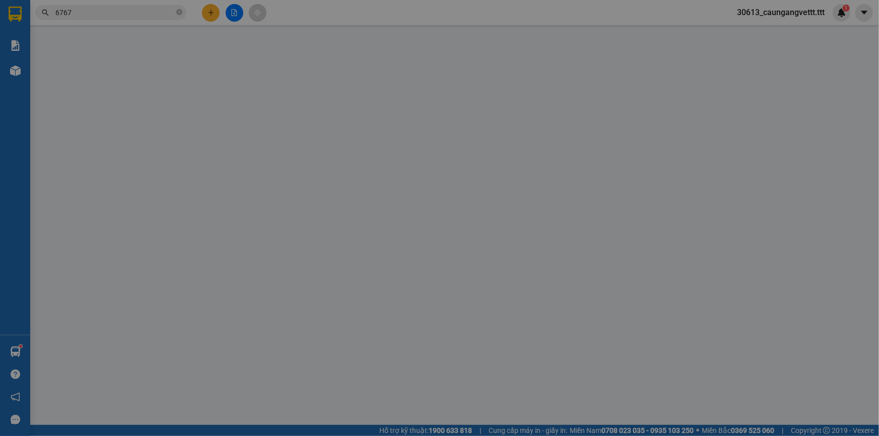
type input "0967046767"
type input "[PERSON_NAME]"
type input "40.000"
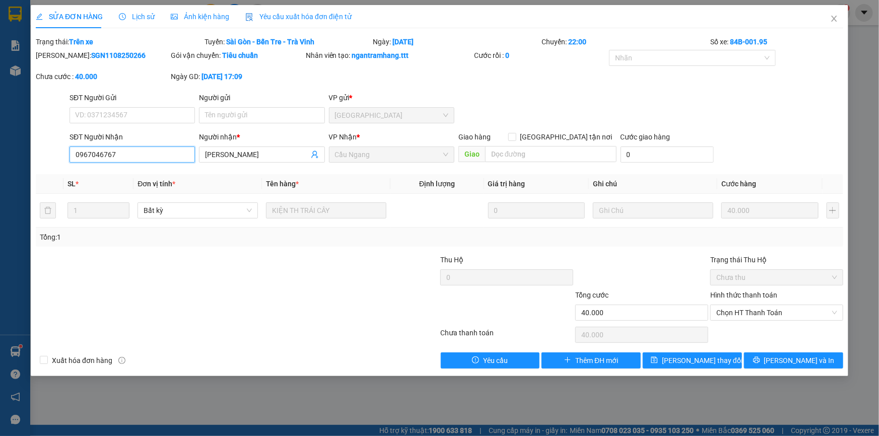
click at [153, 156] on input "0967046767" at bounding box center [132, 155] width 125 height 16
type input "0967046761"
click at [708, 361] on span "[PERSON_NAME] thay đổi" at bounding box center [702, 360] width 81 height 11
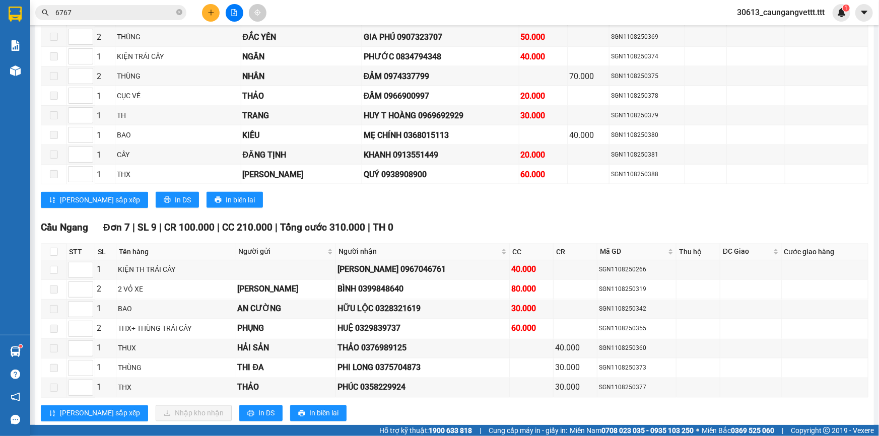
scroll to position [793, 0]
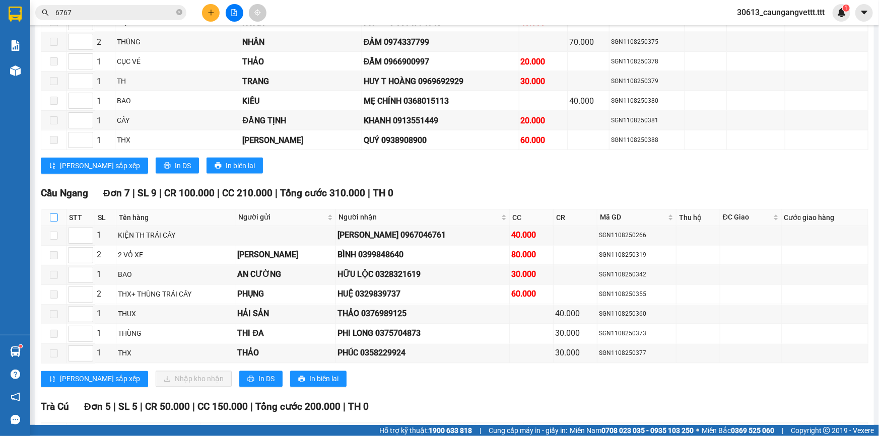
click at [53, 214] on input "checkbox" at bounding box center [54, 218] width 8 height 8
checkbox input "true"
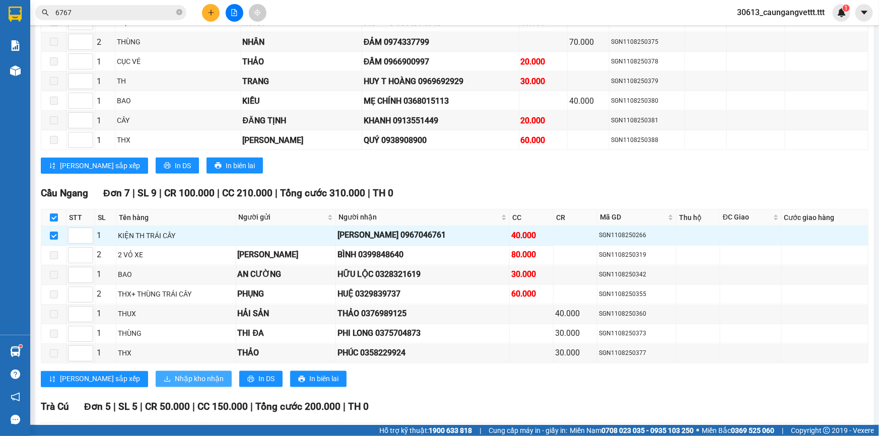
click at [175, 374] on span "Nhập kho nhận" at bounding box center [199, 379] width 49 height 11
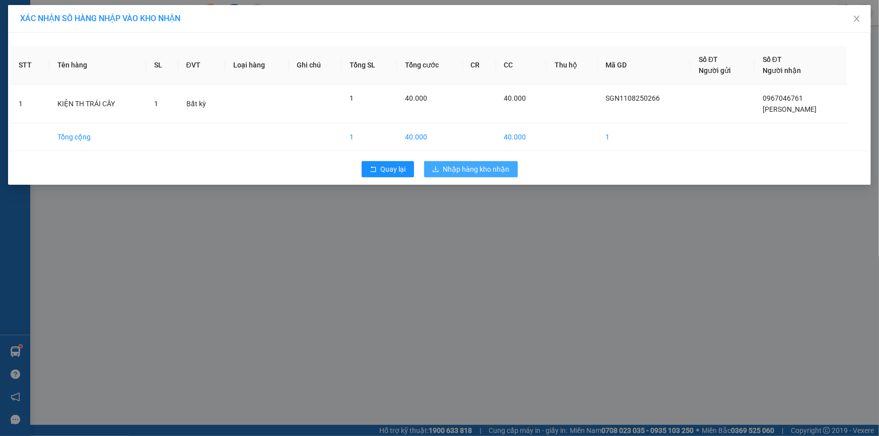
click at [467, 164] on span "Nhập hàng kho nhận" at bounding box center [476, 169] width 66 height 11
